Goal: Register for event/course

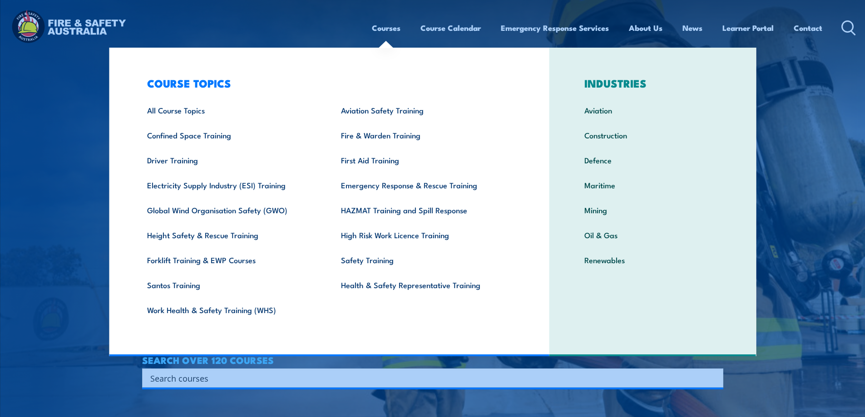
click at [386, 31] on link "Courses" at bounding box center [386, 28] width 29 height 24
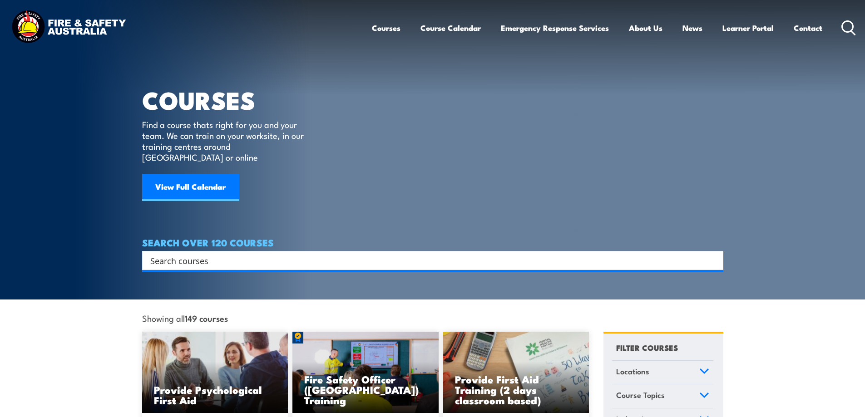
click at [385, 25] on link "Courses" at bounding box center [386, 28] width 29 height 24
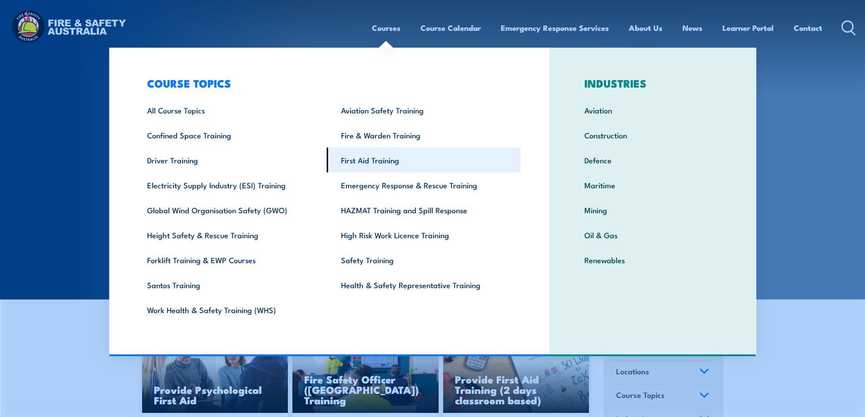
click at [384, 154] on link "First Aid Training" at bounding box center [424, 160] width 194 height 25
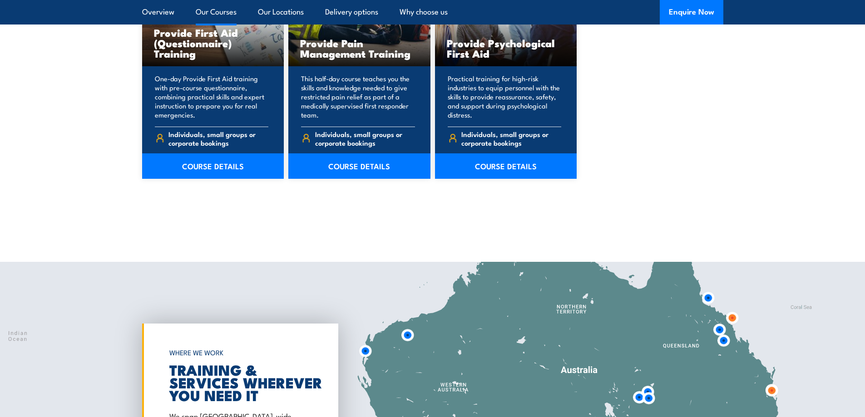
scroll to position [1497, 0]
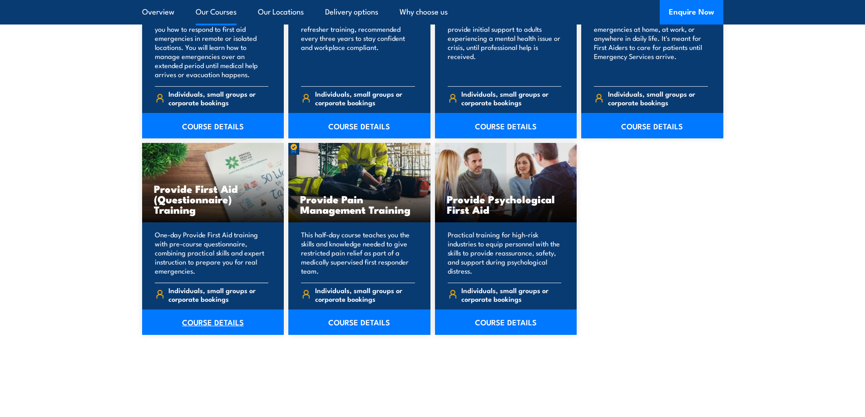
click at [242, 335] on link "COURSE DETAILS" at bounding box center [213, 322] width 142 height 25
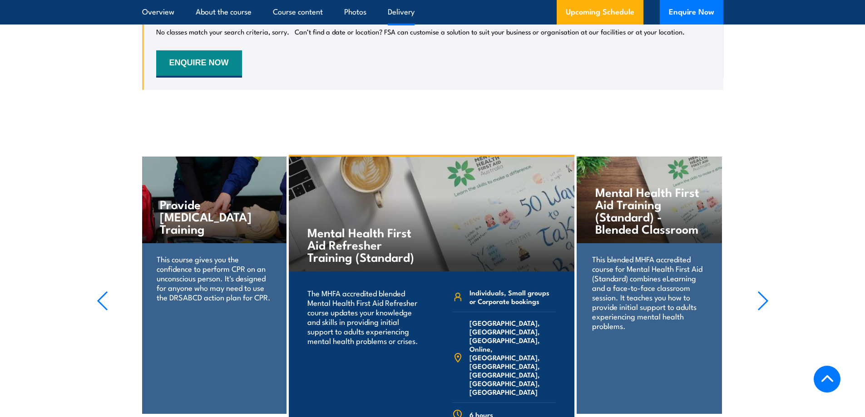
scroll to position [1331, 0]
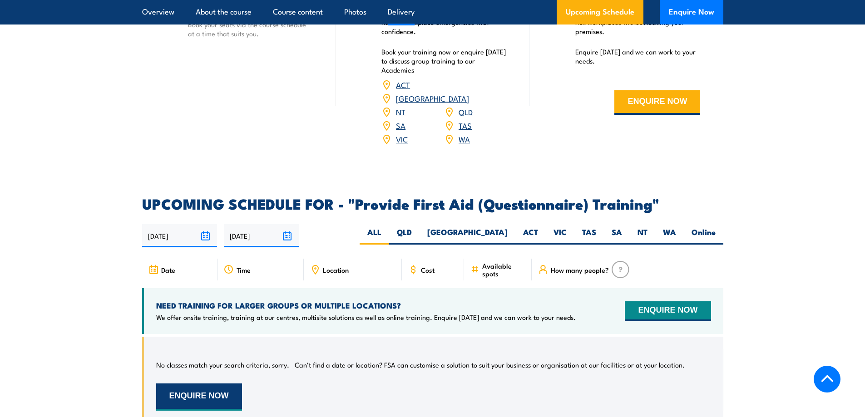
click at [235, 384] on button "ENQUIRE NOW" at bounding box center [199, 397] width 86 height 27
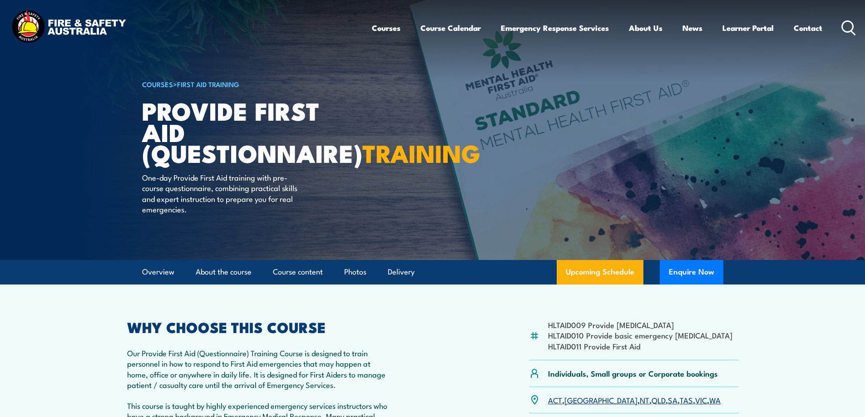
click at [435, 367] on div "HLTAID009 Provide [MEDICAL_DATA] HLTAID010 Provide basic emergency [MEDICAL_DAT…" at bounding box center [432, 381] width 611 height 122
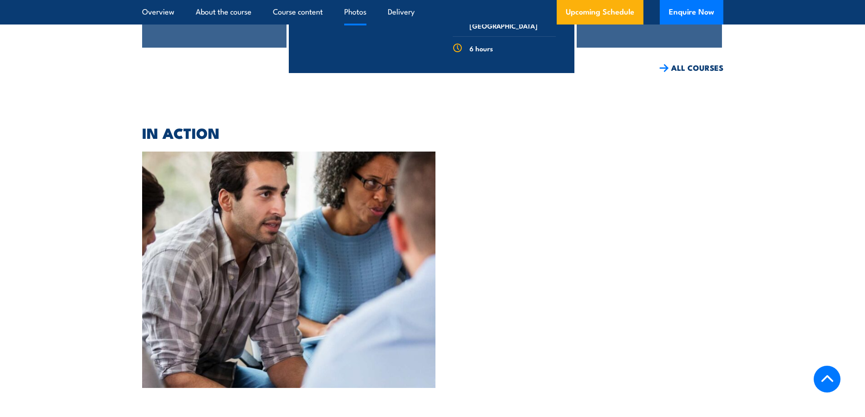
scroll to position [2330, 0]
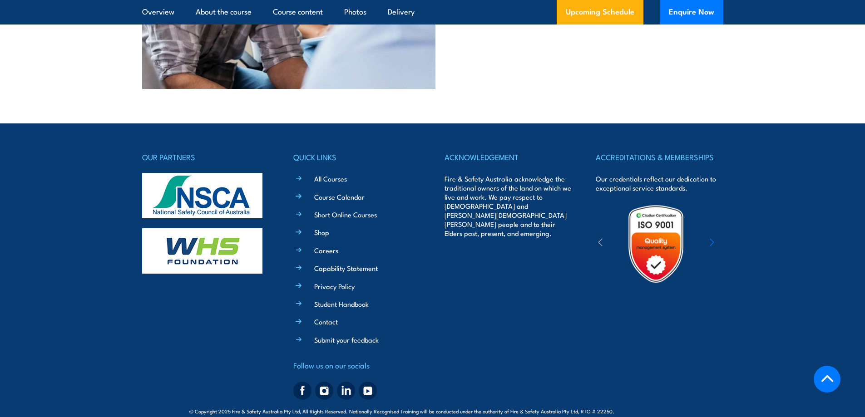
click at [730, 157] on footer "OUR PARTNERS QUICK LINKS All Courses Course Calendar Short Online Courses Shop …" at bounding box center [432, 276] width 865 height 307
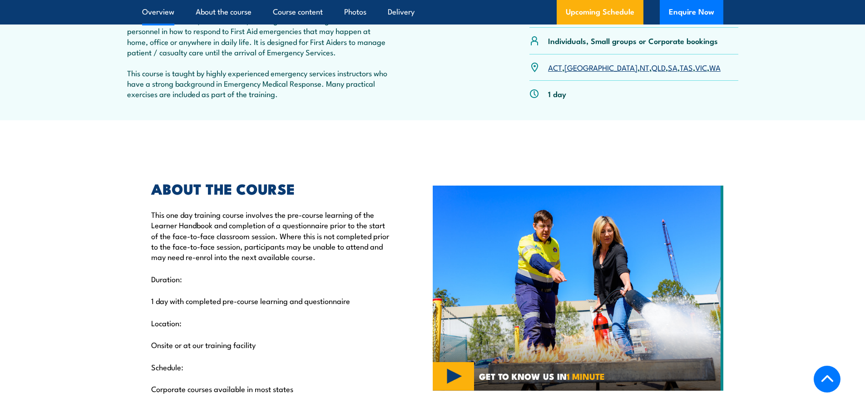
scroll to position [0, 0]
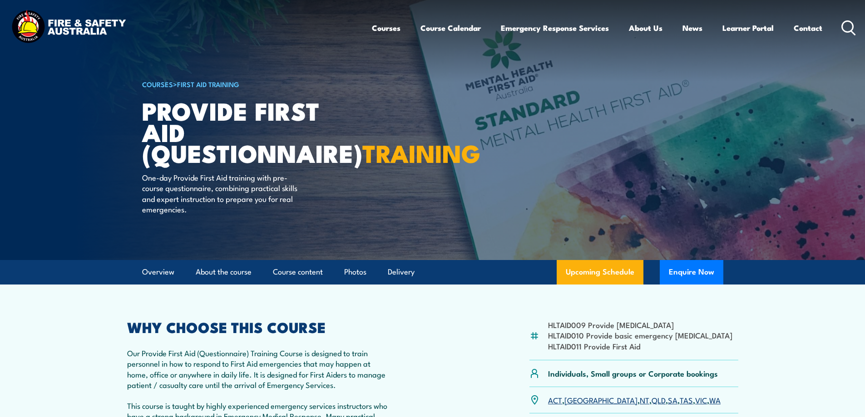
click at [353, 370] on p "Our Provide First Aid (Questionnaire) Training Course is designed to train pers…" at bounding box center [259, 369] width 265 height 43
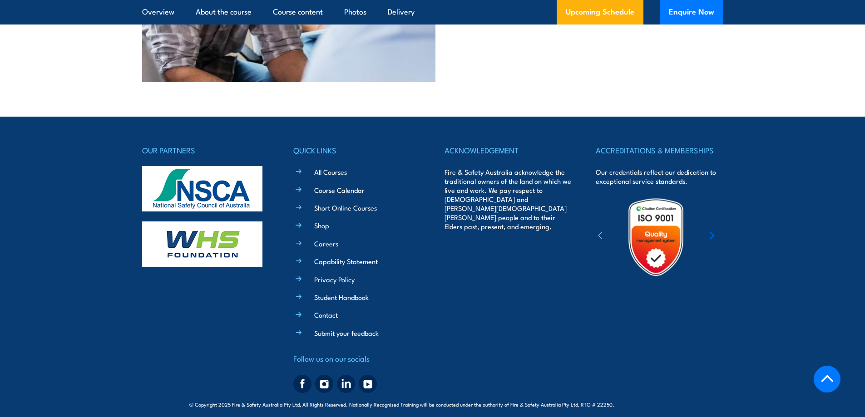
scroll to position [2340, 0]
